Goal: Task Accomplishment & Management: Manage account settings

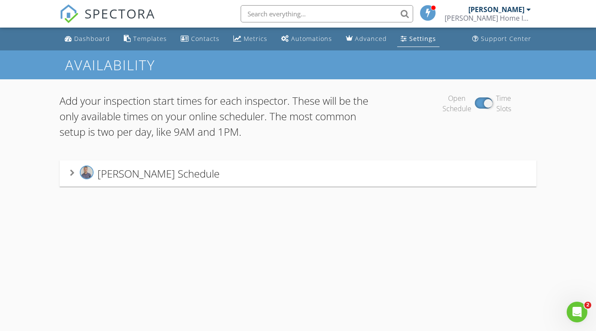
click at [175, 173] on span "Emile Ward's Schedule" at bounding box center [158, 174] width 122 height 14
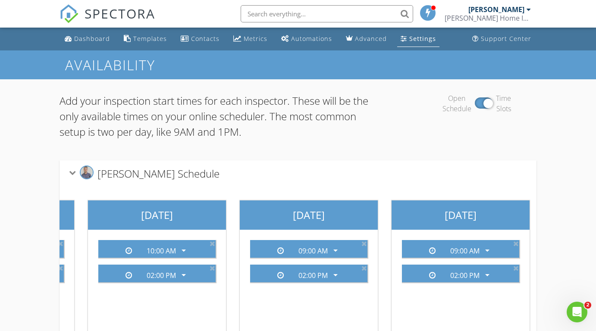
click at [485, 105] on div at bounding box center [484, 102] width 18 height 11
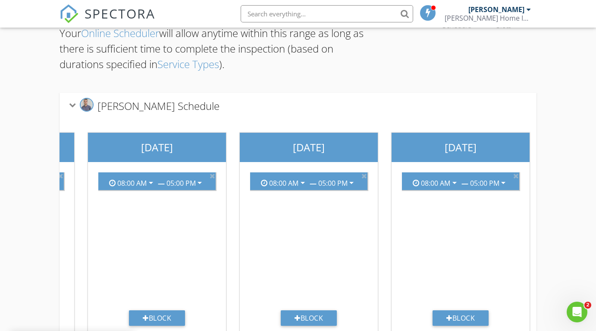
scroll to position [89, 0]
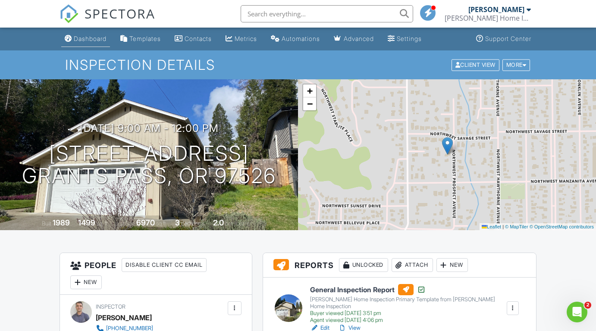
click at [96, 38] on div "Dashboard" at bounding box center [90, 38] width 33 height 7
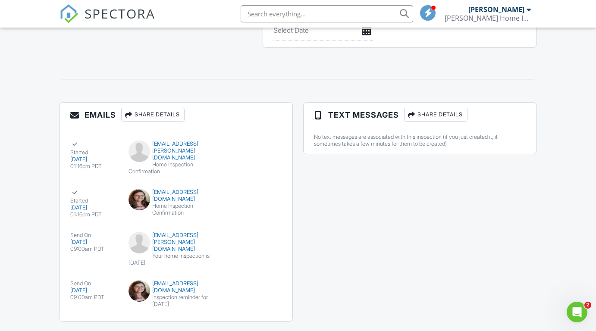
scroll to position [952, 0]
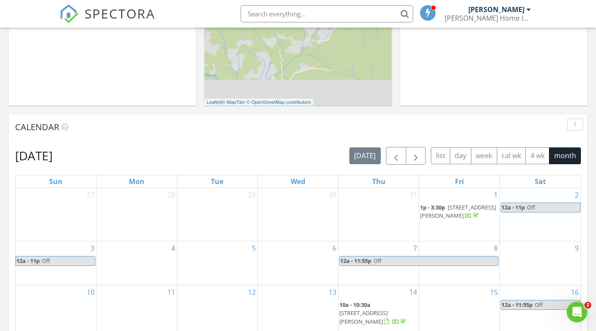
scroll to position [265, 0]
click at [398, 153] on span "button" at bounding box center [396, 156] width 10 height 10
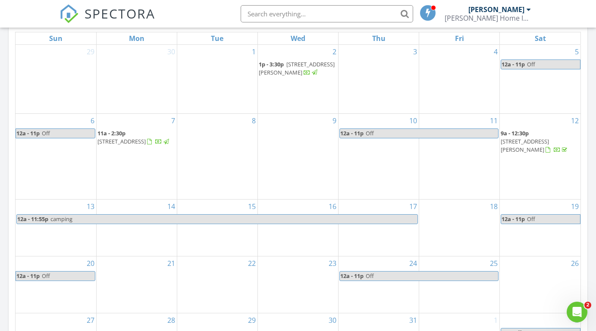
scroll to position [416, 0]
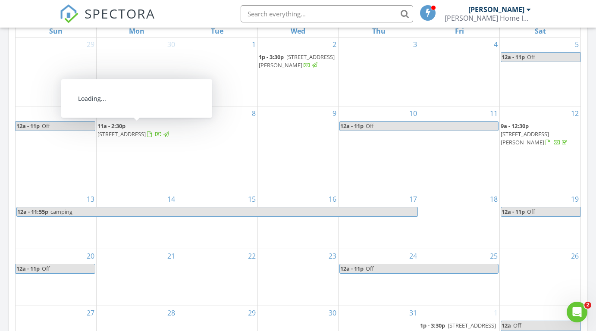
click at [146, 130] on span "473 Wilderville Ln, Grants Pass 97527" at bounding box center [121, 134] width 48 height 8
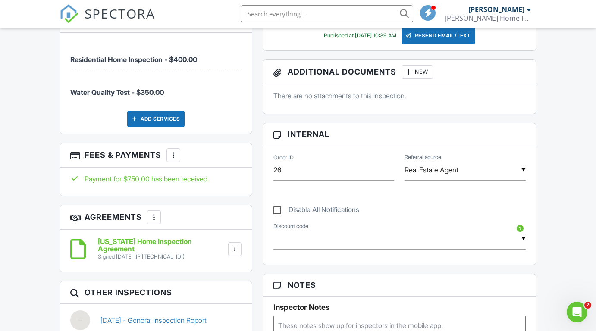
scroll to position [480, 0]
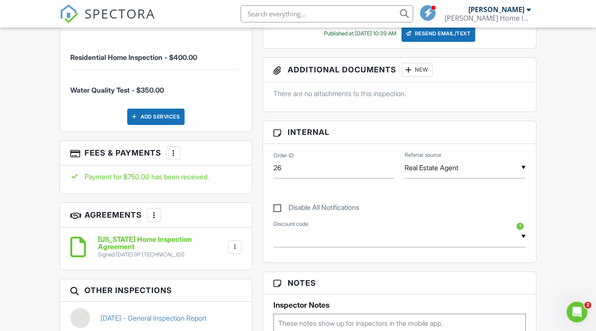
click at [173, 149] on div at bounding box center [173, 153] width 9 height 9
click at [214, 128] on div "People Disable Client CC Email New Client Listing Agent Add Another Person Insp…" at bounding box center [155, 58] width 203 height 571
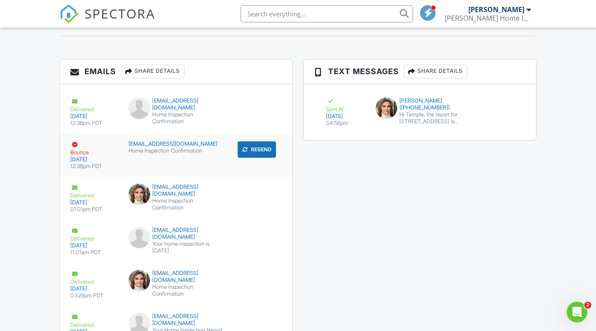
scroll to position [1117, 0]
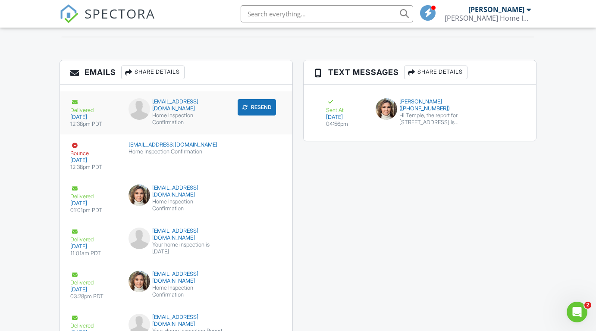
click at [188, 98] on div "[EMAIL_ADDRESS][DOMAIN_NAME]" at bounding box center [176, 105] width 95 height 14
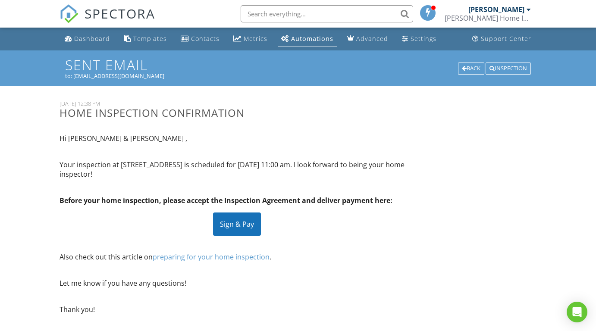
click at [239, 217] on div "Sign & Pay" at bounding box center [237, 224] width 48 height 23
